Goal: Information Seeking & Learning: Learn about a topic

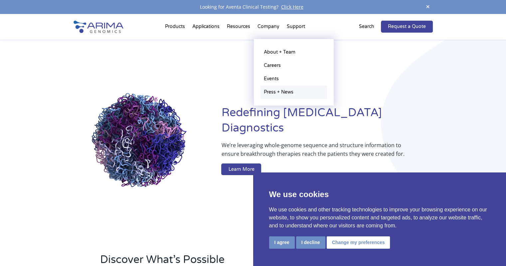
click at [274, 88] on link "Press + News" at bounding box center [293, 91] width 66 height 13
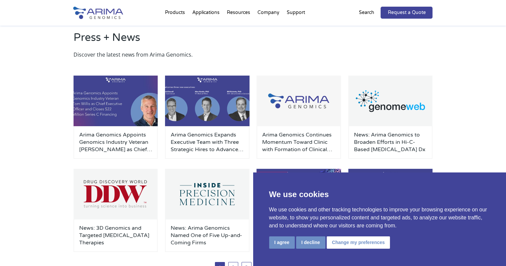
scroll to position [17, 0]
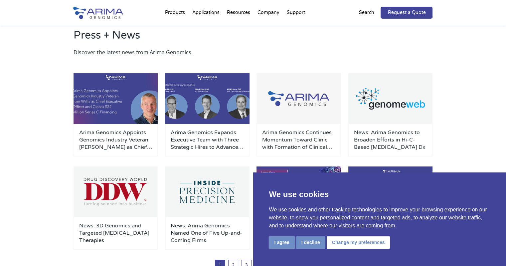
click at [278, 243] on button "I agree" at bounding box center [282, 242] width 26 height 12
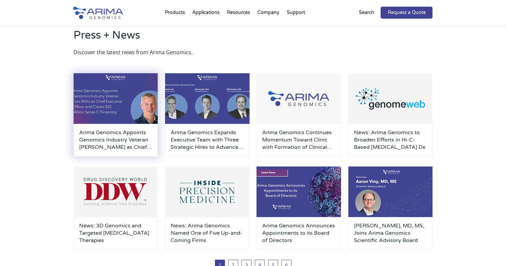
click at [112, 137] on h3 "Arima Genomics Appoints Genomics Industry Veteran [PERSON_NAME] as Chief Execut…" at bounding box center [115, 140] width 73 height 22
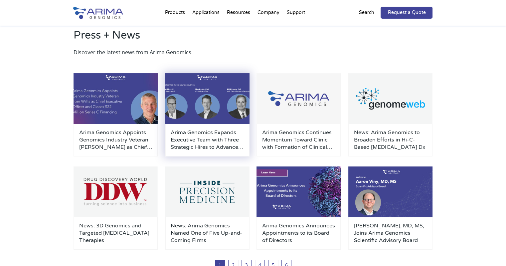
click at [207, 135] on h3 "Arima Genomics Expands Executive Team with Three Strategic Hires to Advance Cli…" at bounding box center [207, 140] width 73 height 22
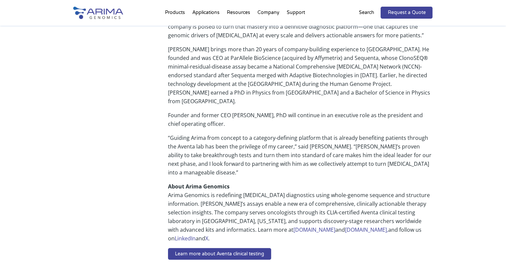
scroll to position [367, 0]
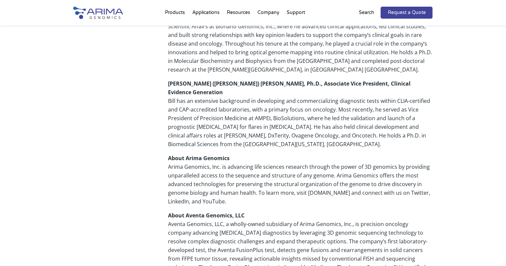
scroll to position [437, 0]
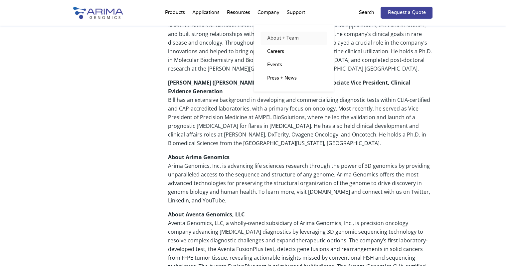
click at [273, 39] on link "About + Team" at bounding box center [293, 38] width 66 height 13
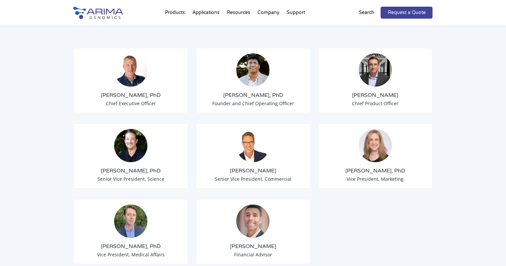
scroll to position [525, 0]
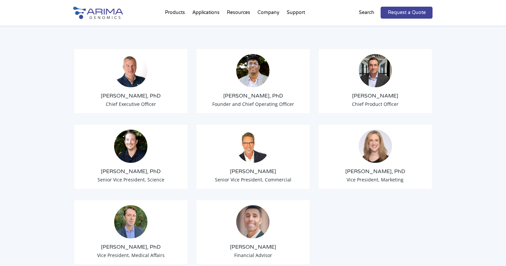
click at [129, 92] on h3 "Tom Willis, PhD" at bounding box center [131, 95] width 104 height 7
click at [127, 56] on img at bounding box center [130, 70] width 33 height 33
click at [127, 101] on span "Chief Executive Officer" at bounding box center [131, 104] width 50 height 6
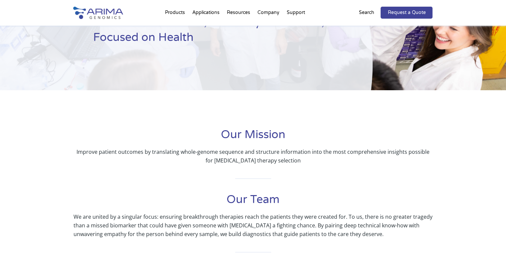
scroll to position [0, 0]
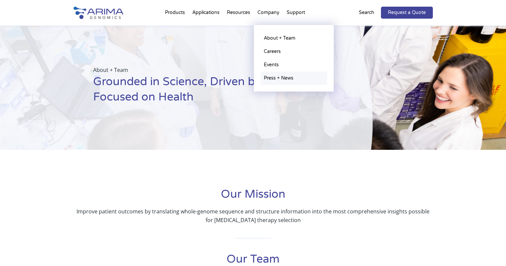
click at [267, 76] on link "Press + News" at bounding box center [293, 77] width 66 height 13
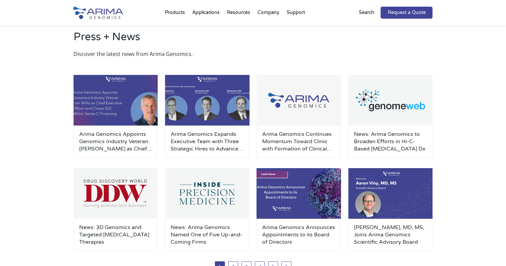
scroll to position [17, 0]
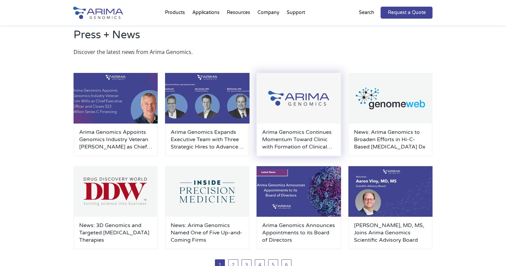
click at [287, 141] on h3 "Arima Genomics Continues Momentum Toward Clinic with Formation of Clinical Advi…" at bounding box center [298, 139] width 73 height 22
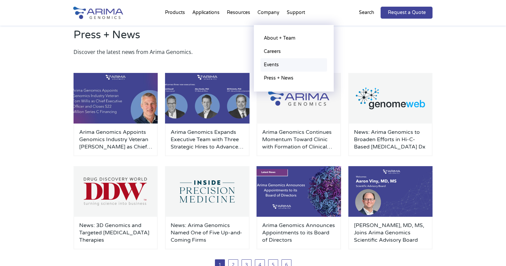
click at [273, 65] on link "Events" at bounding box center [293, 64] width 66 height 13
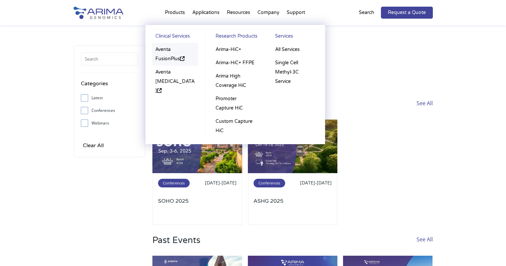
click at [165, 48] on link "Aventa FusionPlus" at bounding box center [175, 54] width 47 height 23
click at [164, 71] on link "Aventa [MEDICAL_DATA]" at bounding box center [175, 81] width 47 height 32
